Goal: Information Seeking & Learning: Learn about a topic

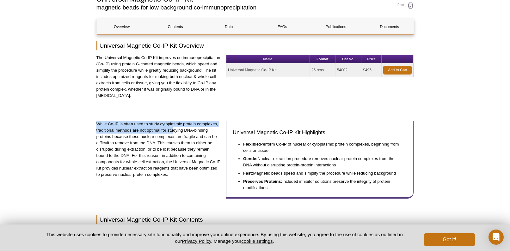
scroll to position [52, 0]
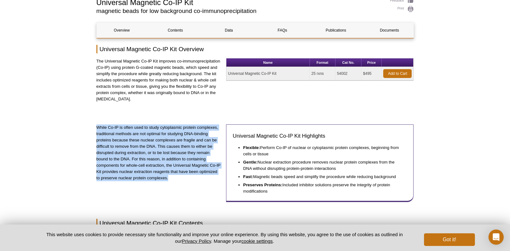
drag, startPoint x: 179, startPoint y: 114, endPoint x: 216, endPoint y: 181, distance: 76.7
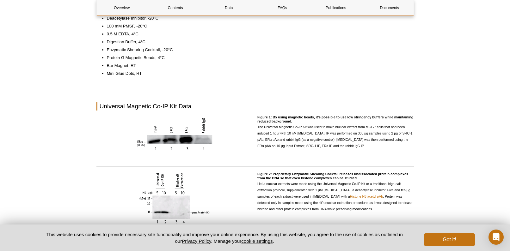
scroll to position [409, 0]
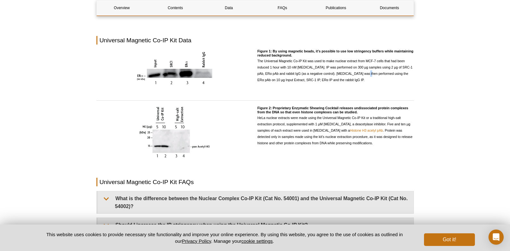
drag, startPoint x: 365, startPoint y: 76, endPoint x: 365, endPoint y: 71, distance: 5.7
click at [367, 71] on p "The Universal Magnetic Co-IP Kit was used to make nuclear extract from MCF-7 ce…" at bounding box center [335, 70] width 157 height 25
click at [366, 80] on p "The Universal Magnetic Co-IP Kit was used to make nuclear extract from MCF-7 ce…" at bounding box center [335, 70] width 157 height 25
click at [365, 82] on p "The Universal Magnetic Co-IP Kit was used to make nuclear extract from MCF-7 ce…" at bounding box center [335, 70] width 157 height 25
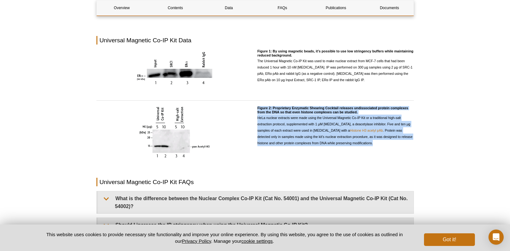
drag, startPoint x: 378, startPoint y: 147, endPoint x: 381, endPoint y: 104, distance: 43.1
click at [381, 104] on div "Overview Contents Data FAQs Publications Documents Universal Magnetic Co-IP Kit…" at bounding box center [254, 124] width 317 height 918
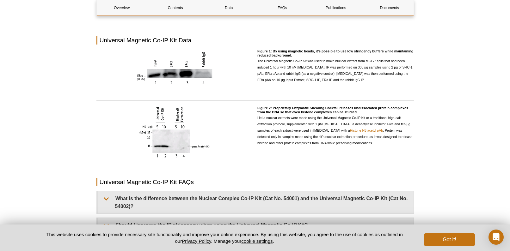
click at [369, 152] on div "Figure 2: Proprietary Enzymatic Shearing Cocktail releases undissociated protei…" at bounding box center [335, 133] width 157 height 54
drag, startPoint x: 383, startPoint y: 144, endPoint x: 411, endPoint y: 150, distance: 28.7
click at [412, 150] on div "Figure 2: Proprietary Enzymatic Shearing Cocktail releases undissociated protei…" at bounding box center [335, 133] width 157 height 54
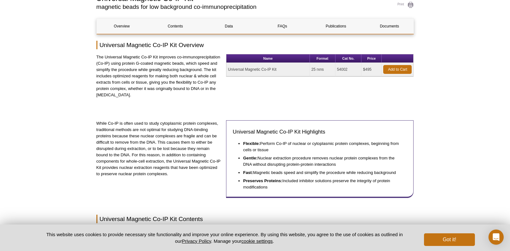
scroll to position [30, 0]
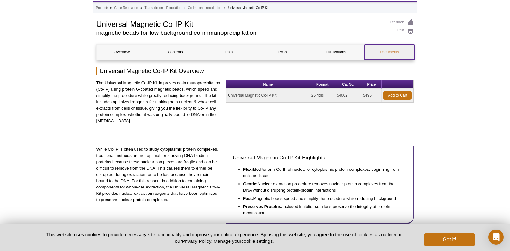
click at [399, 45] on link "Documents" at bounding box center [389, 52] width 50 height 15
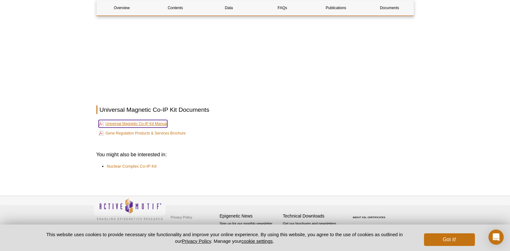
click at [159, 124] on link "Universal Magnetic Co-IP Kit Manual" at bounding box center [133, 124] width 69 height 8
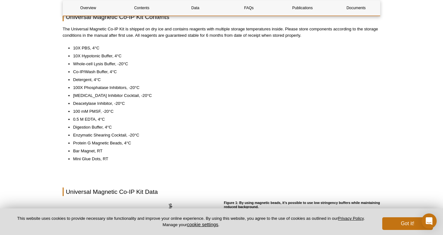
scroll to position [314, 0]
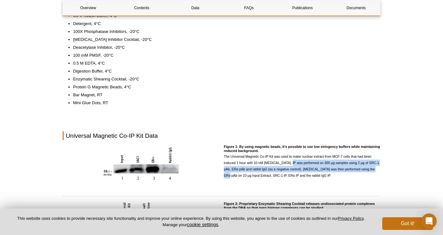
drag, startPoint x: 287, startPoint y: 164, endPoint x: 378, endPoint y: 170, distance: 91.3
click at [378, 170] on p "The Universal Magnetic Co-IP Kit was used to make nuclear extract from MCF-7 ce…" at bounding box center [302, 165] width 157 height 25
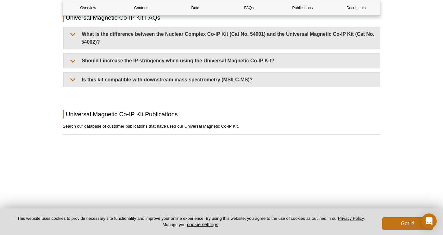
scroll to position [556, 0]
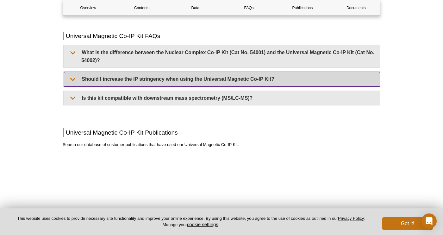
click at [171, 80] on summary "Should I increase the IP stringency when using the Universal Magnetic Co-IP Kit?" at bounding box center [222, 79] width 316 height 14
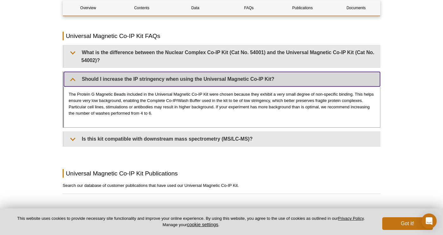
click at [170, 80] on summary "Should I increase the IP stringency when using the Universal Magnetic Co-IP Kit?" at bounding box center [222, 79] width 316 height 14
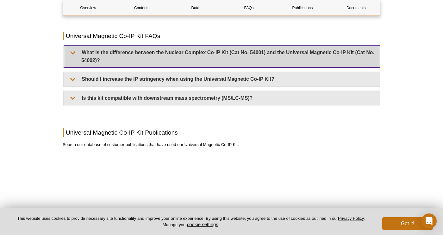
click at [171, 58] on summary "What is the difference between the Nuclear Complex Co-IP Kit (Cat No. 54001) an…" at bounding box center [222, 56] width 316 height 22
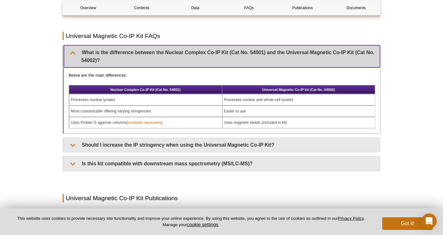
click at [171, 57] on summary "What is the difference between the Nuclear Complex Co-IP Kit (Cat No. 54001) an…" at bounding box center [222, 56] width 316 height 22
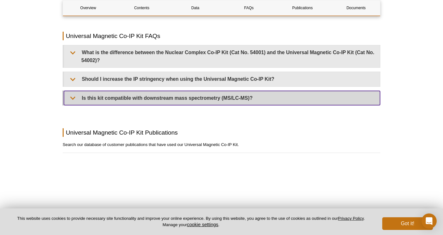
click at [165, 97] on summary "Is this kit compatible with downstream mass spectrometry (MS/LC-MS)?" at bounding box center [222, 98] width 316 height 14
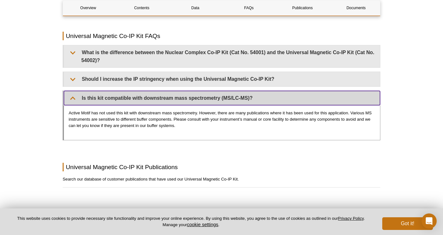
click at [165, 97] on summary "Is this kit compatible with downstream mass spectrometry (MS/LC-MS)?" at bounding box center [222, 98] width 316 height 14
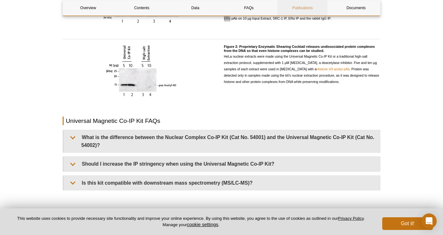
scroll to position [469, 0]
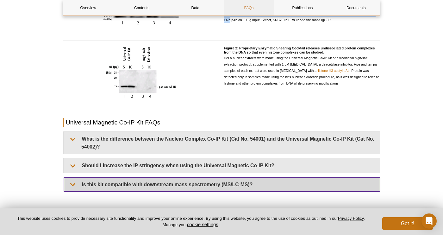
click at [249, 8] on link "FAQs" at bounding box center [249, 7] width 50 height 15
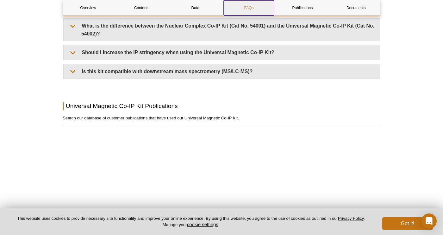
click at [249, 8] on link "FAQs" at bounding box center [249, 7] width 50 height 15
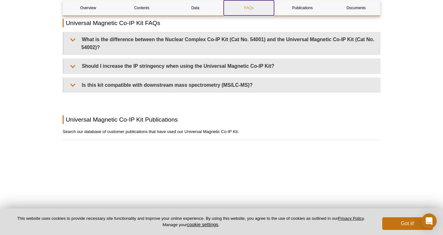
click at [249, 8] on link "FAQs" at bounding box center [249, 7] width 50 height 15
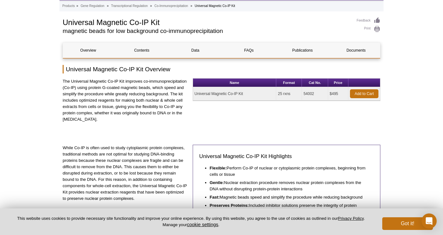
scroll to position [32, 0]
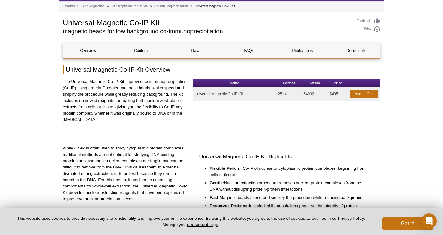
click at [179, 119] on p "The Universal Magnetic Co-IP Kit improves co-immunoprecipitation (Co-IP) using …" at bounding box center [125, 100] width 125 height 44
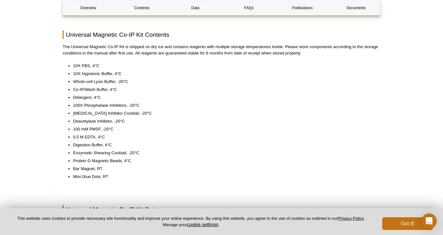
scroll to position [246, 0]
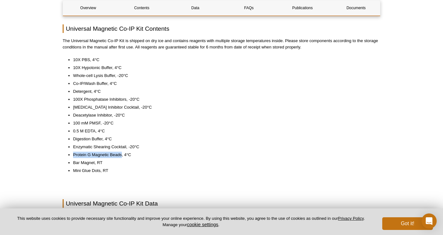
drag, startPoint x: 72, startPoint y: 154, endPoint x: 121, endPoint y: 153, distance: 48.4
click at [121, 153] on ul "10X PBS, 4°C 10X Hypotonic Buffer, 4°C Whole-cell Lysis Buffer, -20°C Co-IP/Was…" at bounding box center [218, 115] width 311 height 117
copy li "Protein G Magnetic Beads"
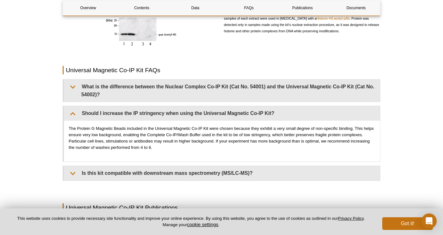
scroll to position [508, 0]
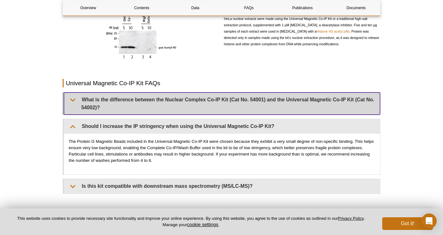
click at [185, 108] on summary "What is the difference between the Nuclear Complex Co-IP Kit (Cat No. 54001) an…" at bounding box center [222, 103] width 316 height 22
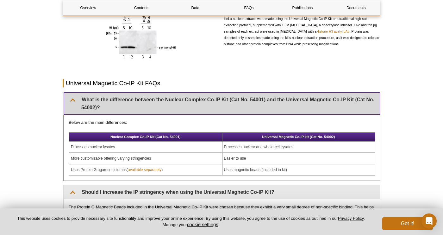
click at [185, 108] on summary "What is the difference between the Nuclear Complex Co-IP Kit (Cat No. 54001) an…" at bounding box center [222, 103] width 316 height 22
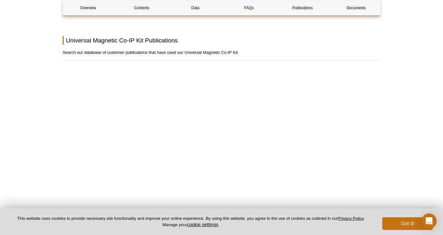
scroll to position [935, 0]
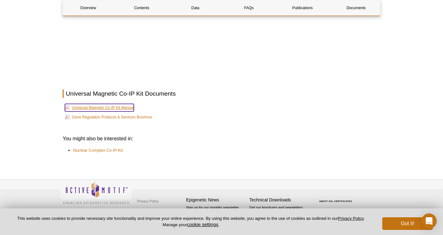
click at [113, 108] on link "Universal Magnetic Co-IP Kit Manual" at bounding box center [99, 108] width 69 height 8
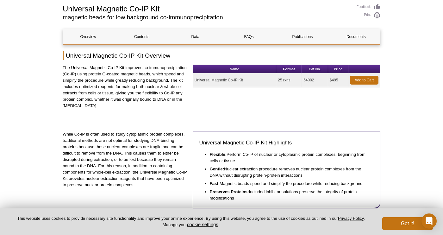
scroll to position [120, 0]
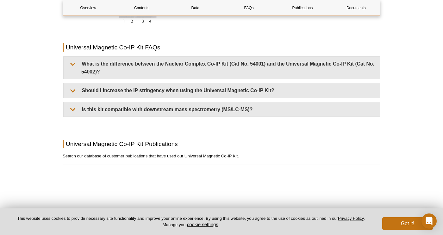
scroll to position [476, 0]
